Goal: Find specific page/section: Find specific page/section

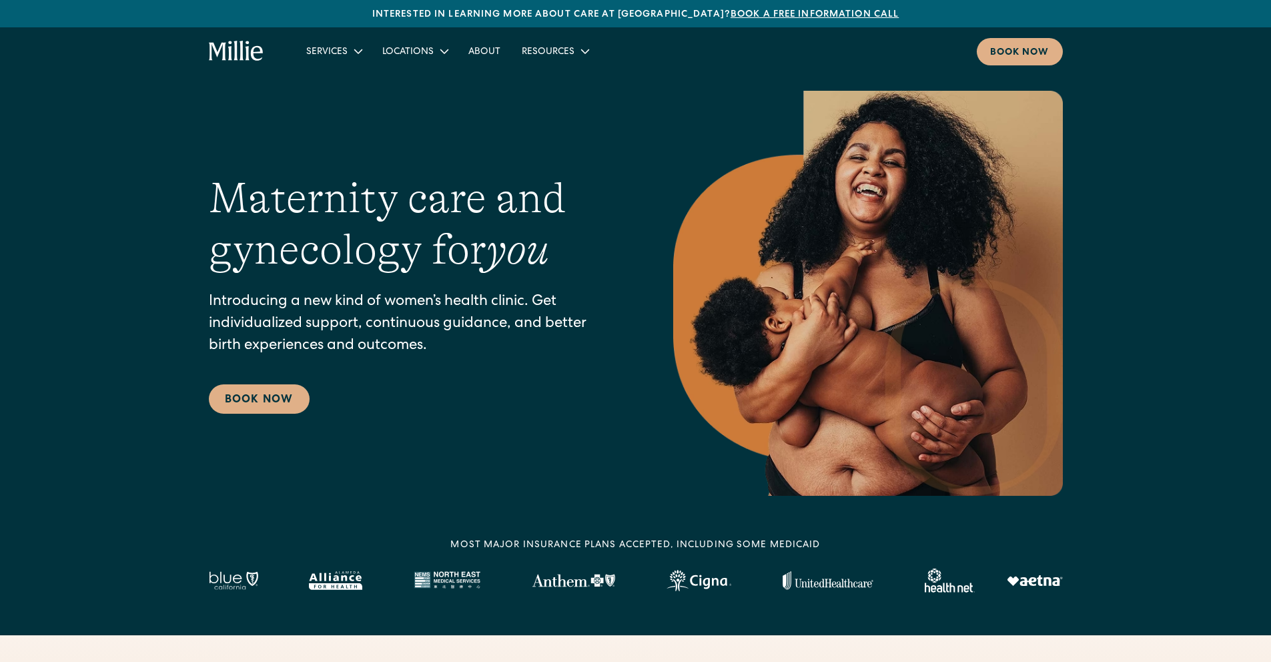
click at [657, 199] on div "Maternity care and gynecology for you Introducing a new kind of women’s health …" at bounding box center [636, 293] width 854 height 405
click at [410, 54] on div "Locations" at bounding box center [407, 52] width 51 height 14
click at [418, 53] on div "Locations" at bounding box center [407, 52] width 51 height 14
click at [416, 57] on div "Locations" at bounding box center [407, 52] width 51 height 14
click at [440, 51] on icon at bounding box center [444, 50] width 9 height 5
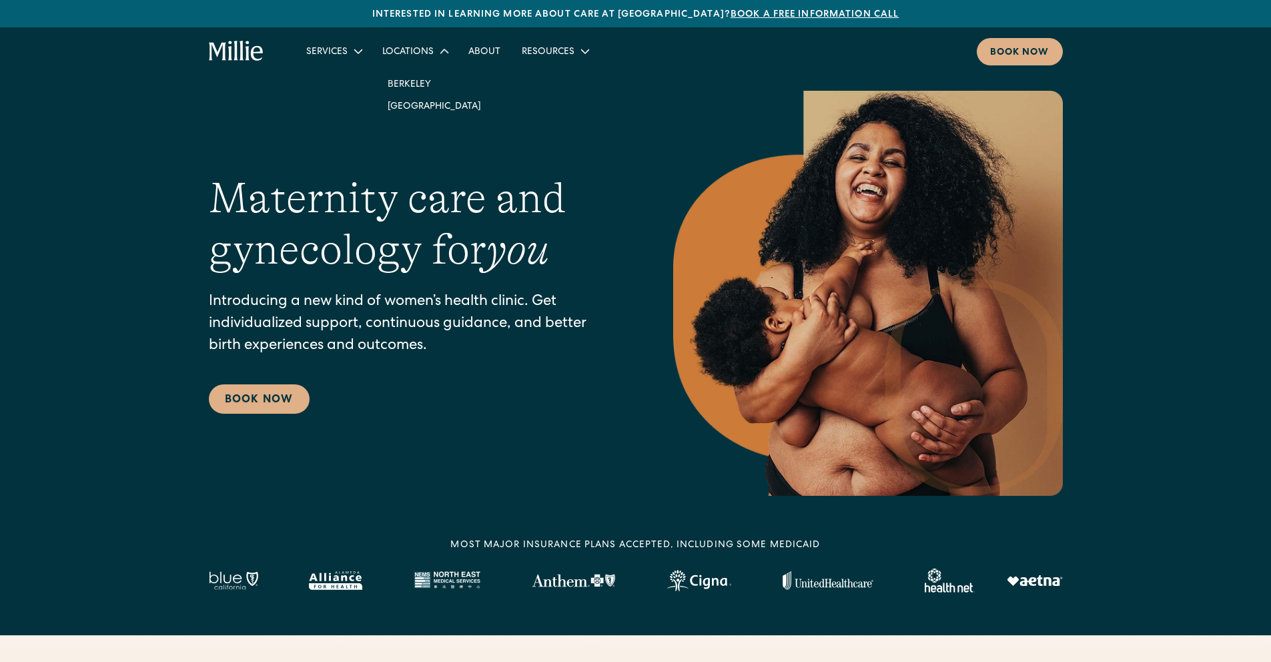
click at [414, 50] on div "Locations" at bounding box center [407, 52] width 51 height 14
click at [407, 105] on link "[GEOGRAPHIC_DATA]" at bounding box center [434, 106] width 115 height 22
